Goal: Communication & Community: Ask a question

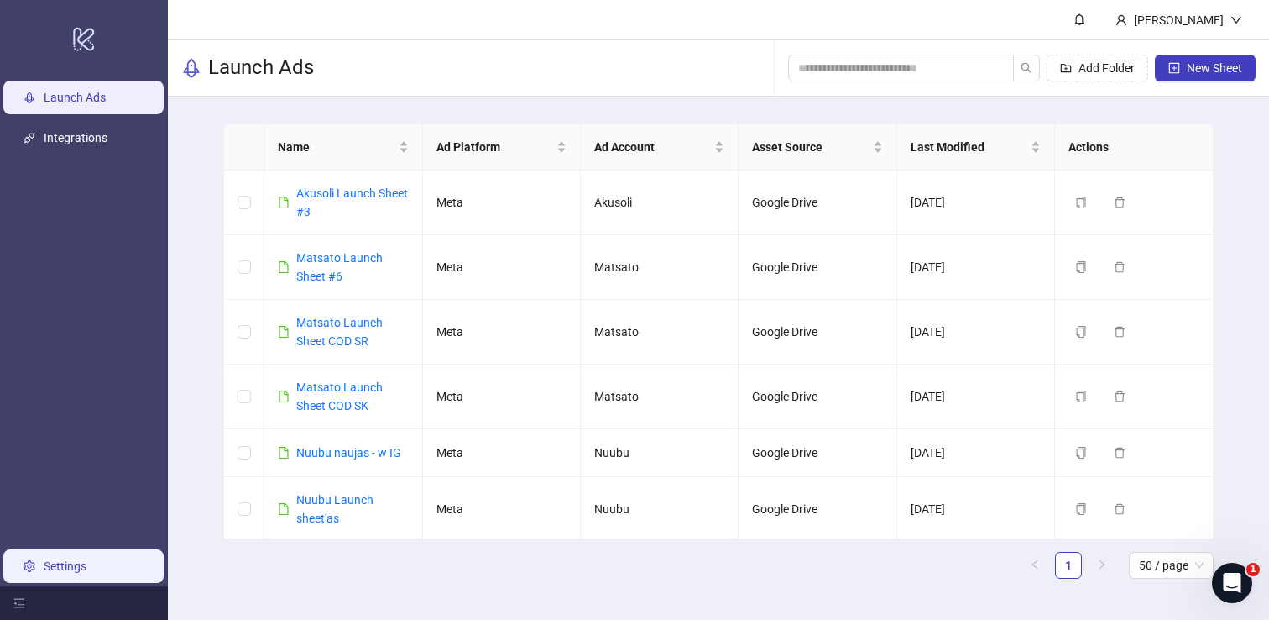
click at [86, 567] on link "Settings" at bounding box center [65, 565] width 43 height 13
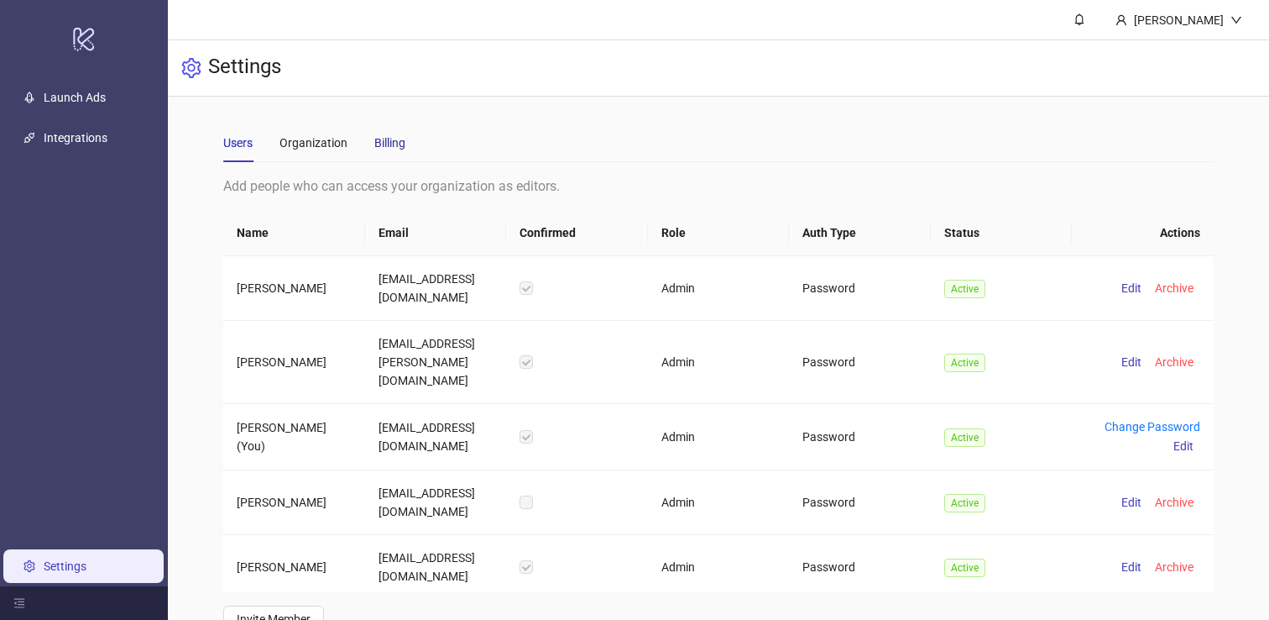
click at [396, 148] on div "Billing" at bounding box center [389, 142] width 31 height 18
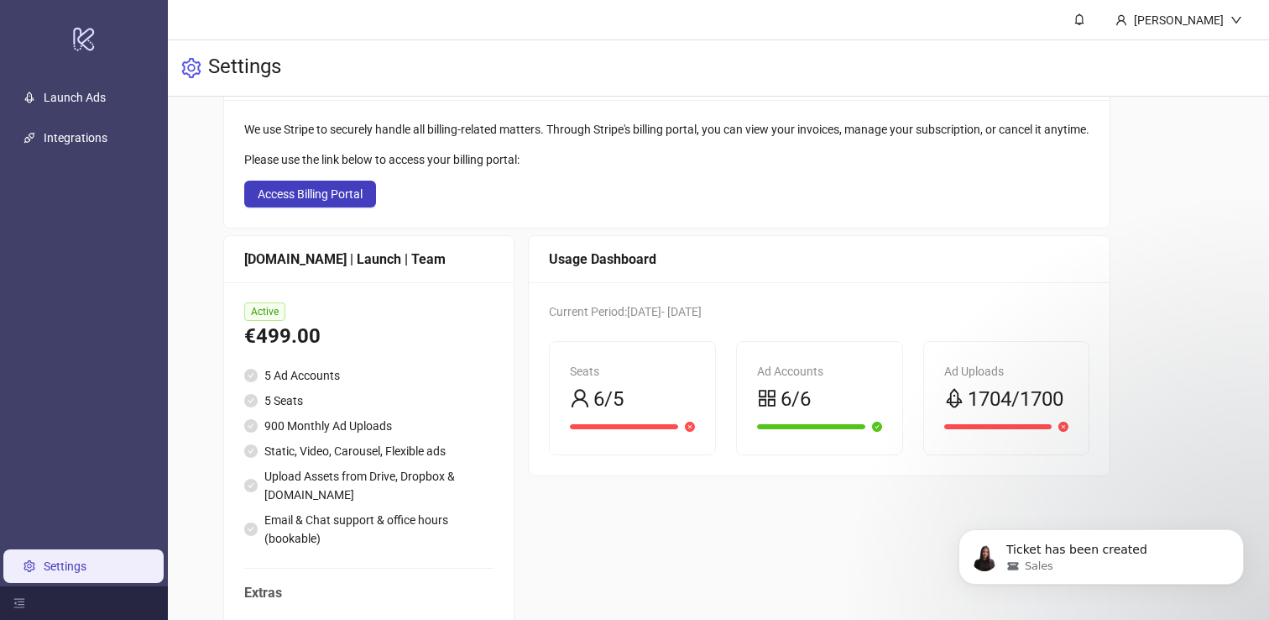
scroll to position [295, 0]
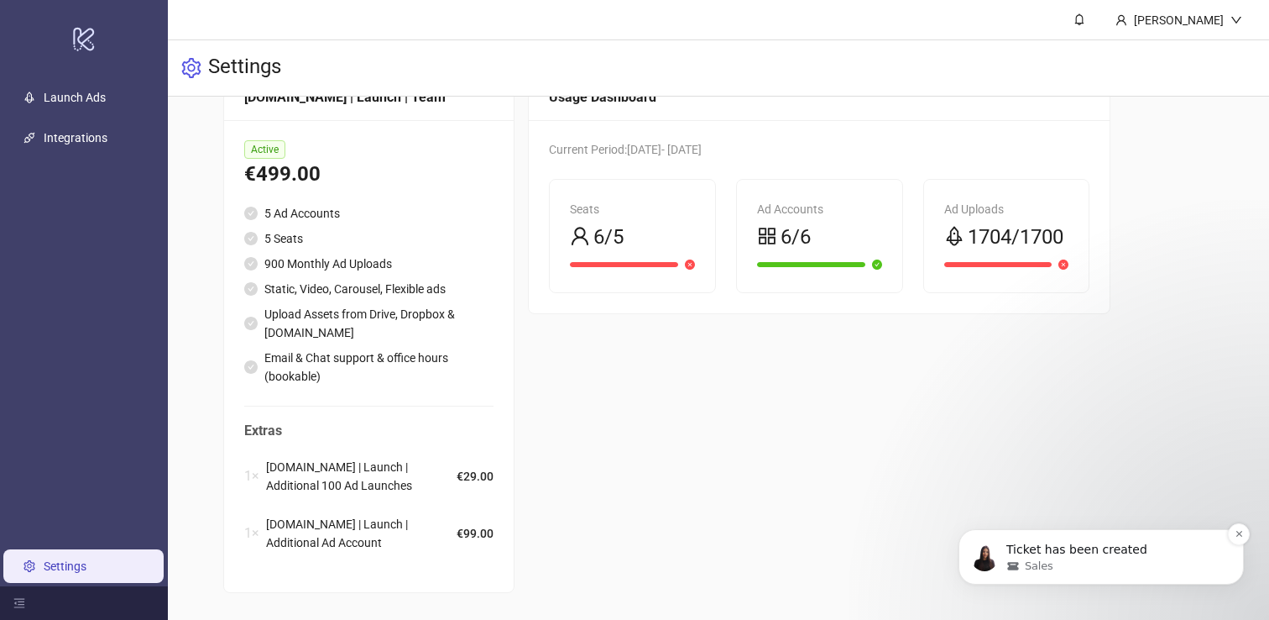
click at [1001, 541] on div "Ticket has been created Sales" at bounding box center [1101, 557] width 260 height 34
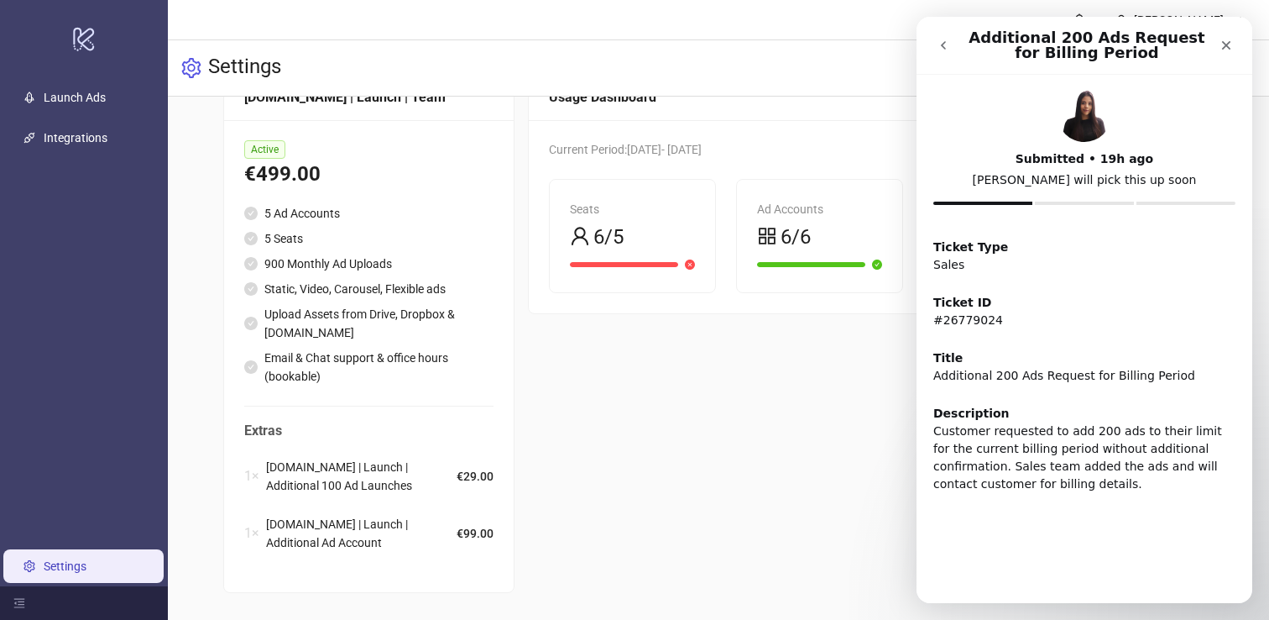
scroll to position [0, 0]
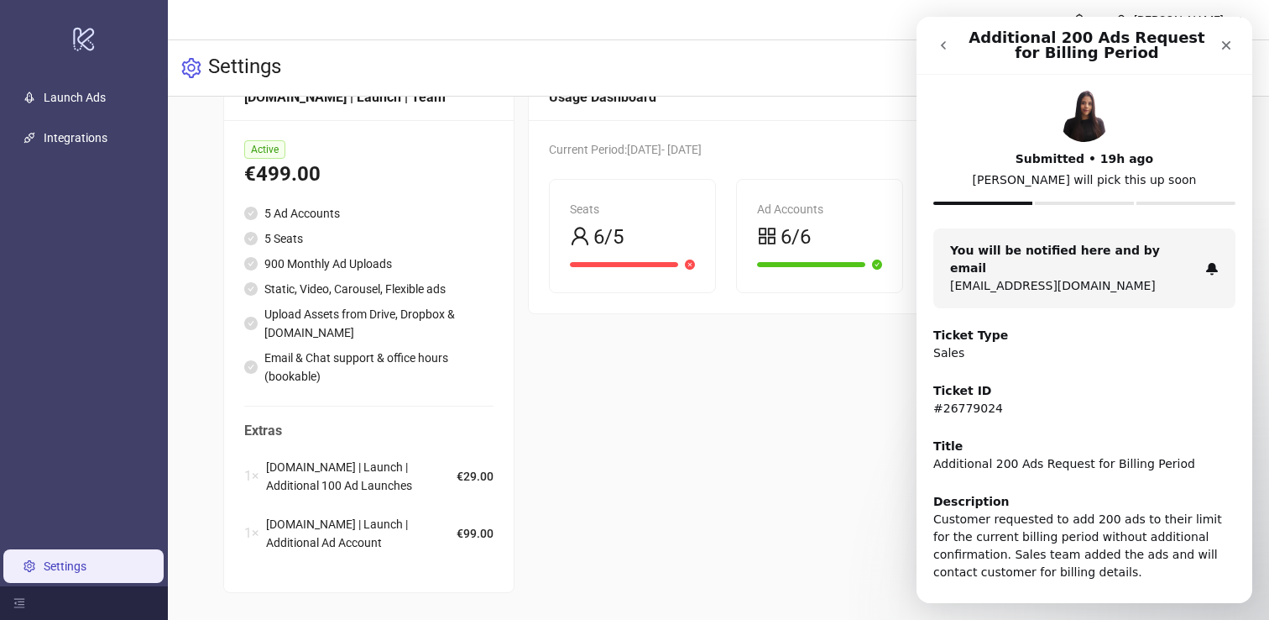
click at [942, 33] on button "go back" at bounding box center [944, 45] width 32 height 32
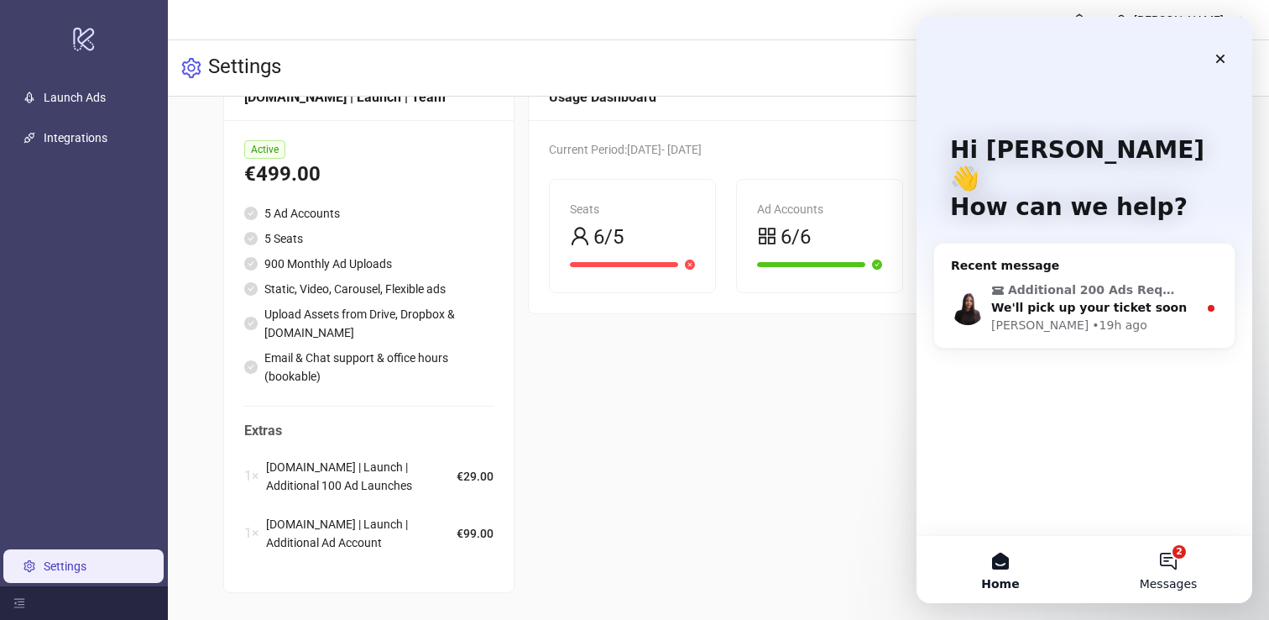
click at [1170, 552] on button "2 Messages" at bounding box center [1169, 569] width 168 height 67
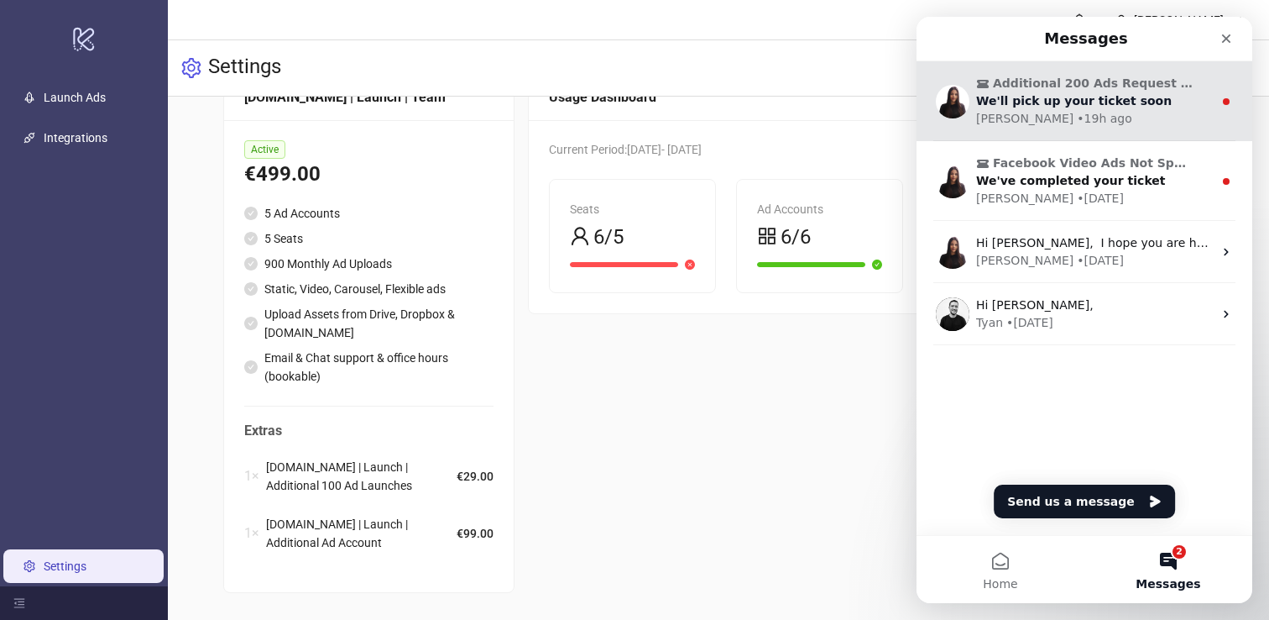
click at [1076, 108] on div "We'll pick up your ticket soon" at bounding box center [1094, 101] width 237 height 18
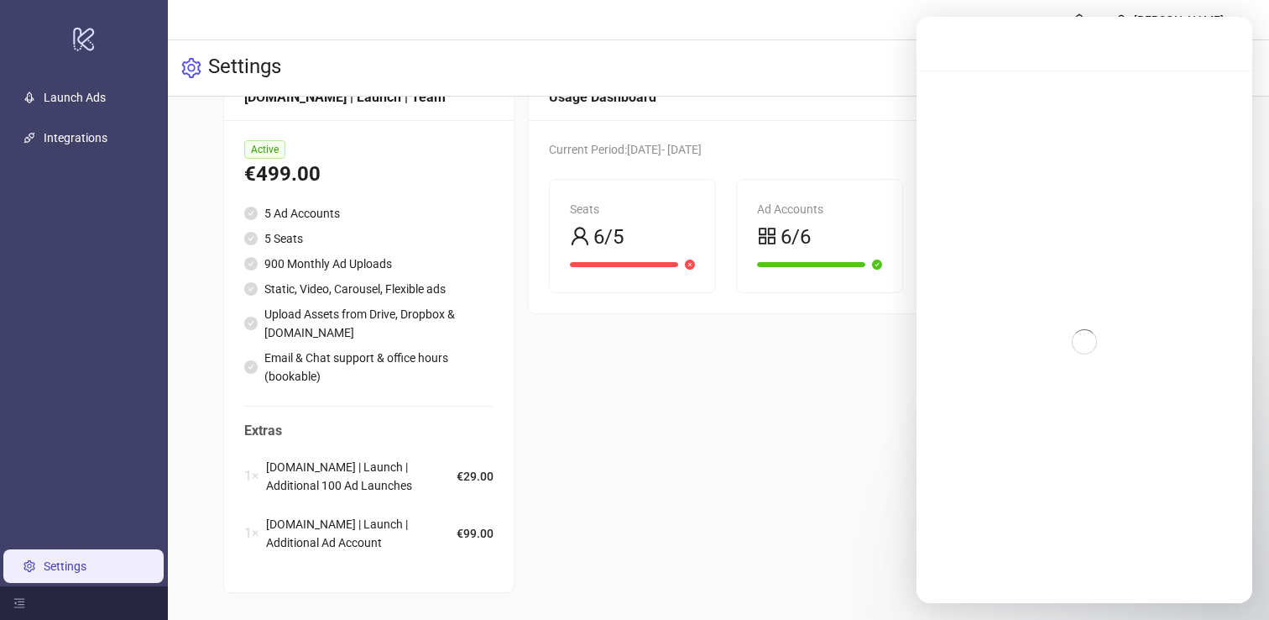
click at [966, 55] on div "Intercom messenger" at bounding box center [1085, 44] width 336 height 54
click at [847, 395] on div "Usage Dashboard Current Period: [DATE] - [DATE] Seats 6/5 Ad Accounts 6/6 Ad Up…" at bounding box center [819, 333] width 583 height 520
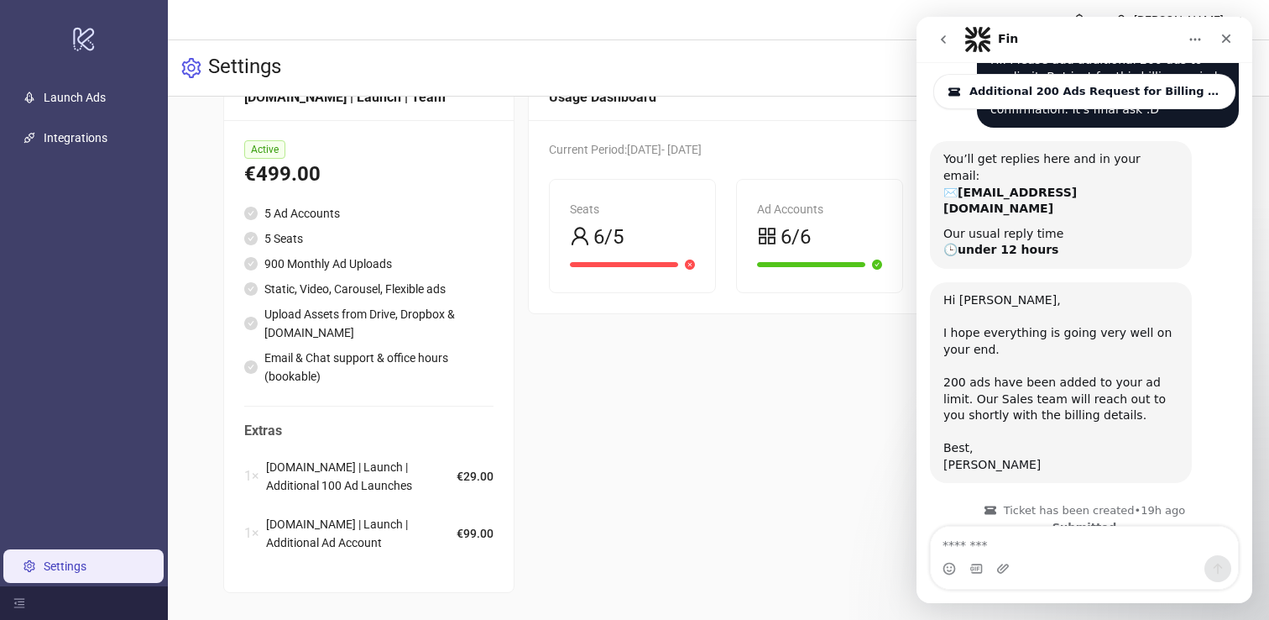
scroll to position [118, 0]
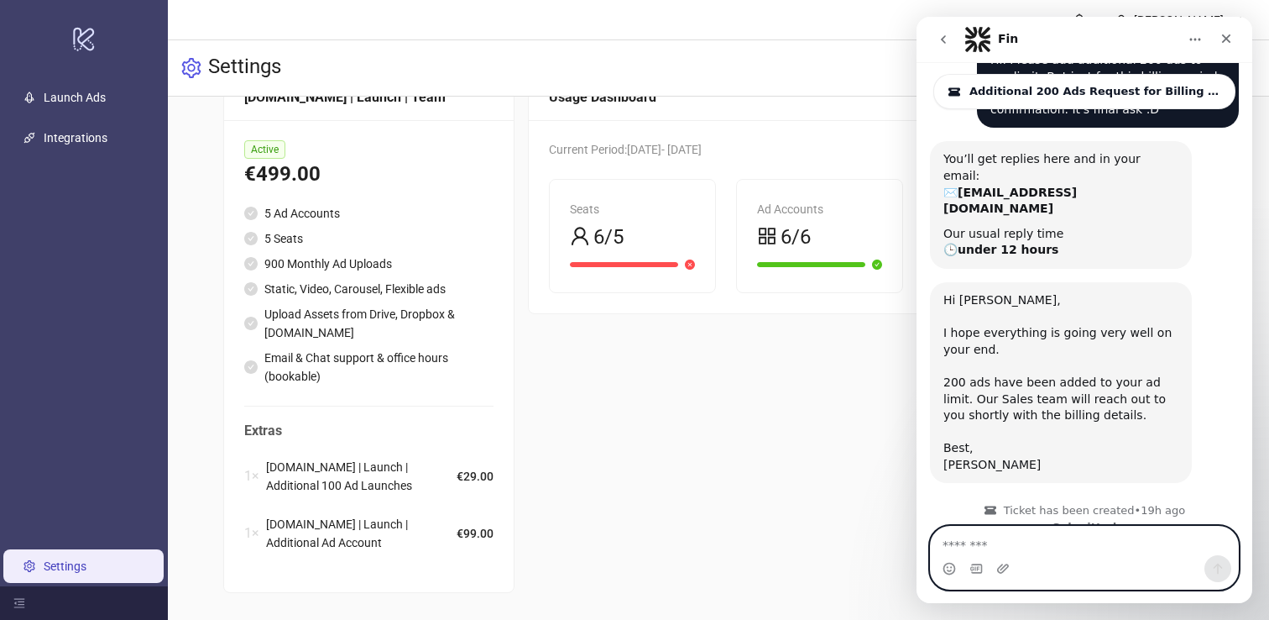
click at [1075, 545] on textarea "Message…" at bounding box center [1084, 540] width 307 height 29
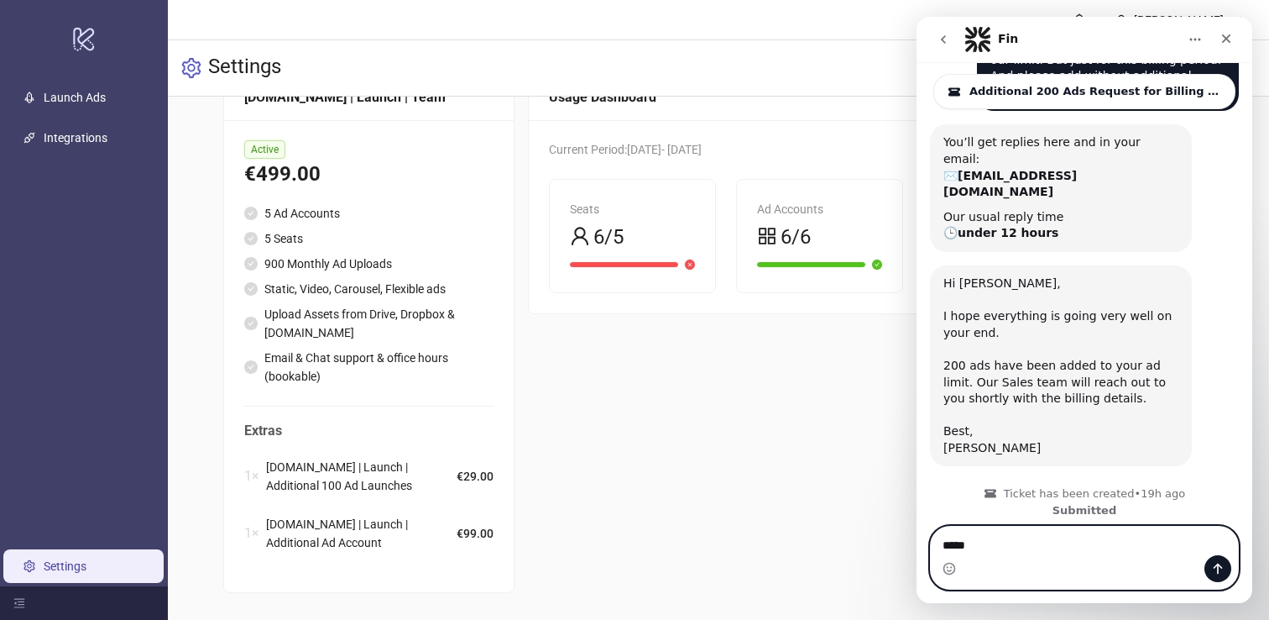
scroll to position [135, 0]
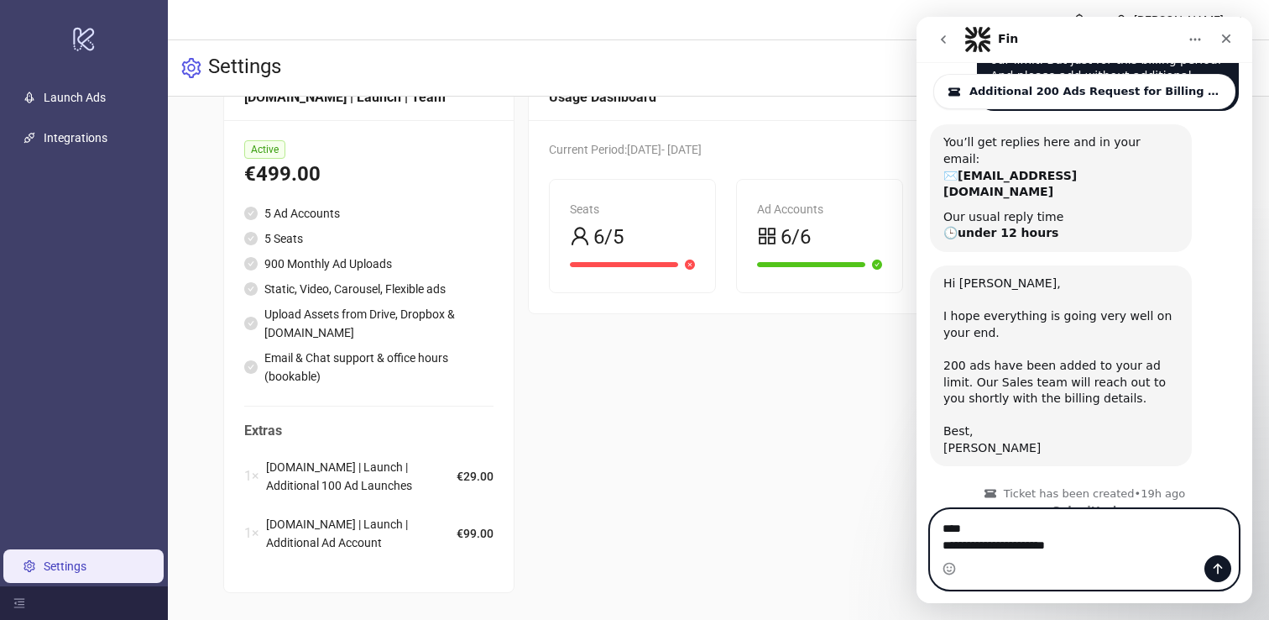
click at [1024, 546] on textarea "**********" at bounding box center [1084, 532] width 307 height 45
click at [1105, 537] on textarea "**********" at bounding box center [1084, 532] width 307 height 45
type textarea "**********"
click at [1214, 567] on icon "Send a message…" at bounding box center [1218, 568] width 9 height 11
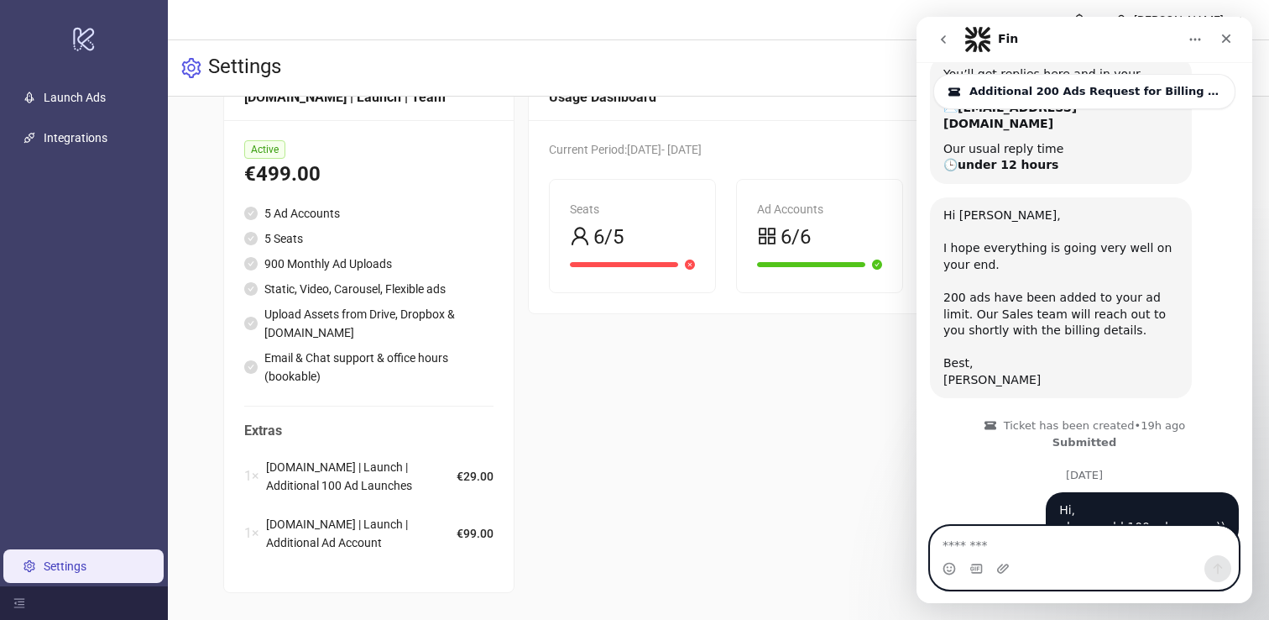
scroll to position [230, 0]
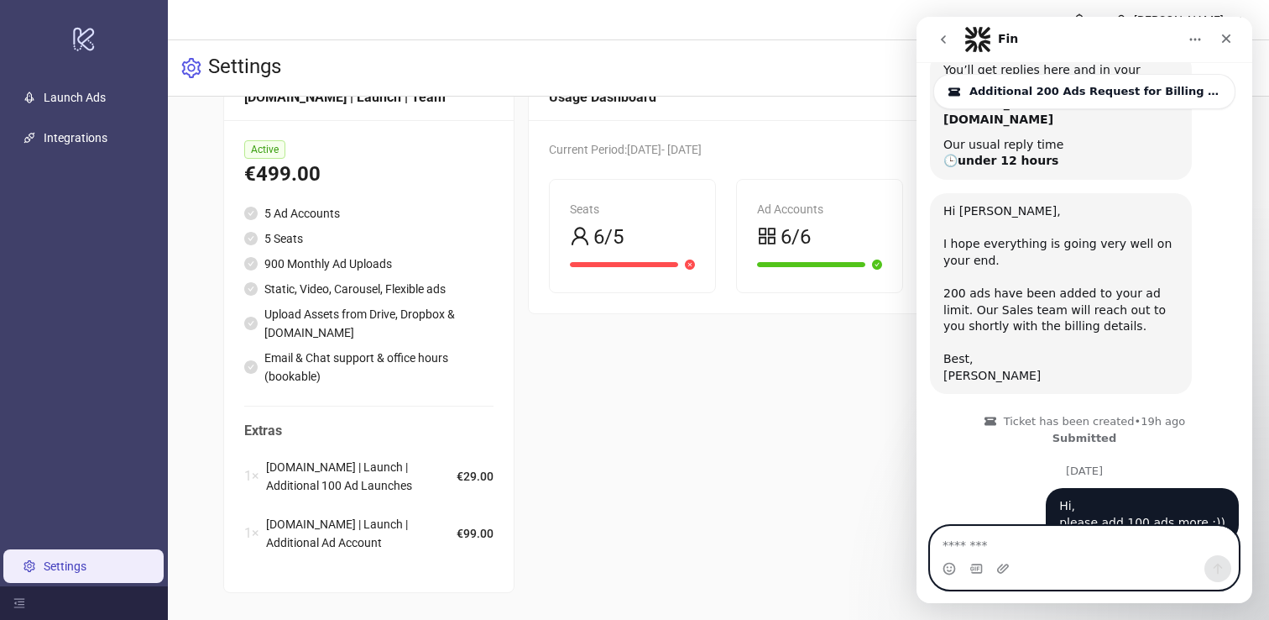
click at [1082, 542] on textarea "Message…" at bounding box center [1084, 540] width 307 height 29
type textarea "**********"
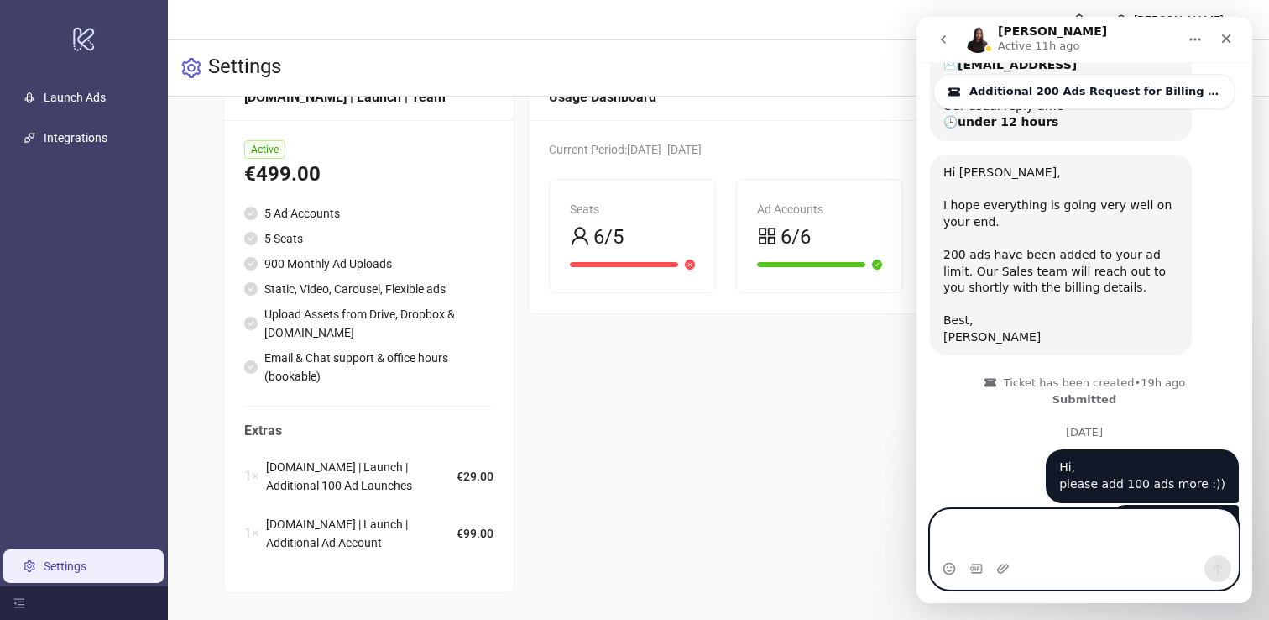
scroll to position [285, 0]
